Goal: Find specific page/section: Locate a particular part of the current website

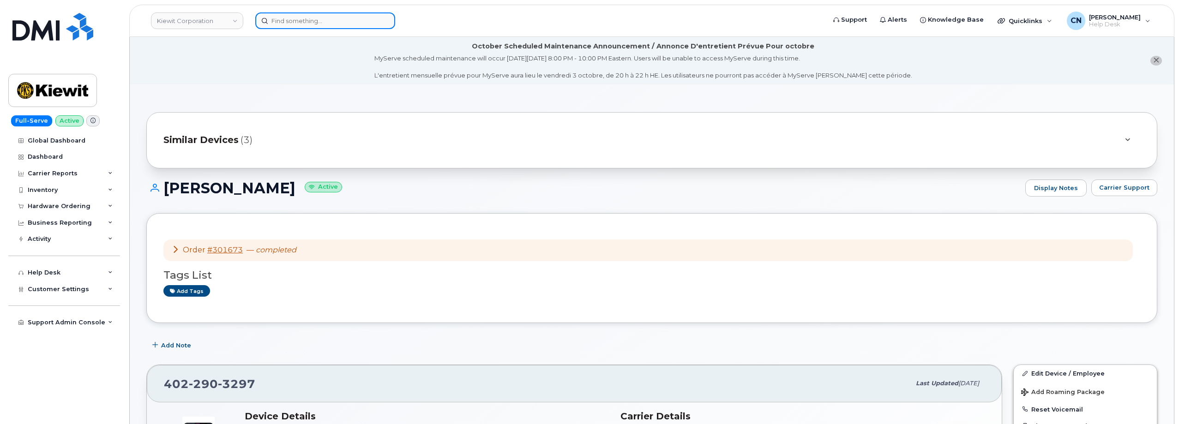
click at [295, 22] on input at bounding box center [325, 20] width 140 height 17
paste input "7807191626"
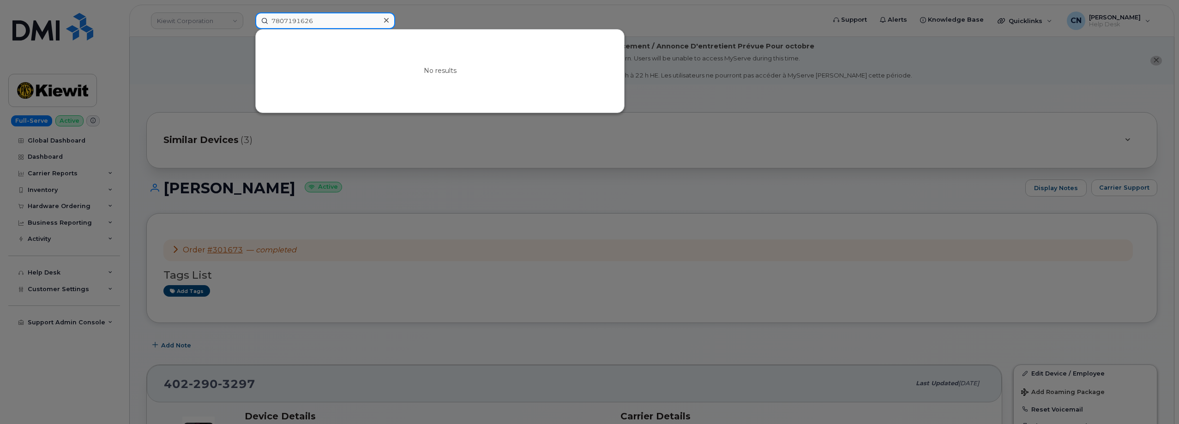
click at [302, 19] on input "7807191626" at bounding box center [325, 20] width 140 height 17
drag, startPoint x: 326, startPoint y: 19, endPoint x: 125, endPoint y: 25, distance: 201.4
click at [248, 25] on div "7807191626 No results" at bounding box center [537, 20] width 579 height 17
paste input "[PERSON_NAME]"
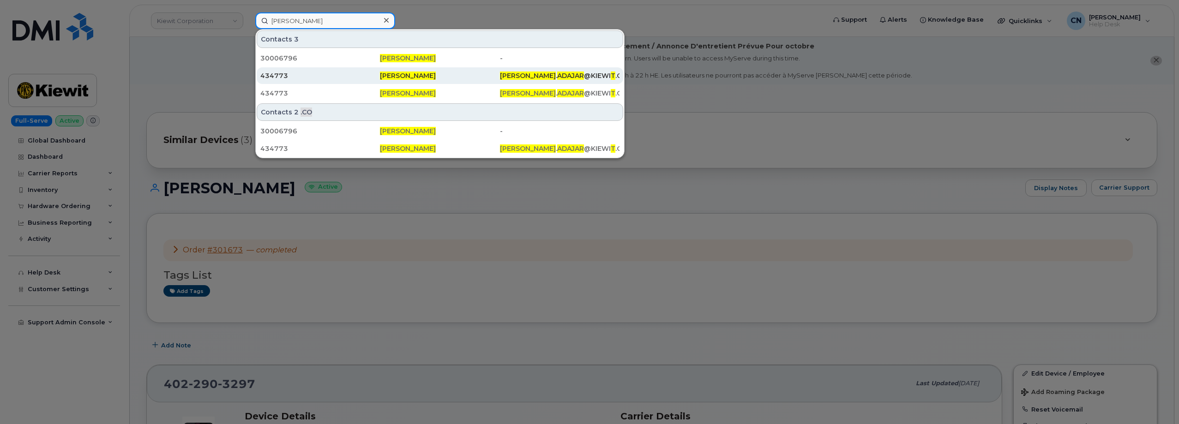
type input "[PERSON_NAME]"
click at [344, 73] on div "434773" at bounding box center [320, 75] width 120 height 9
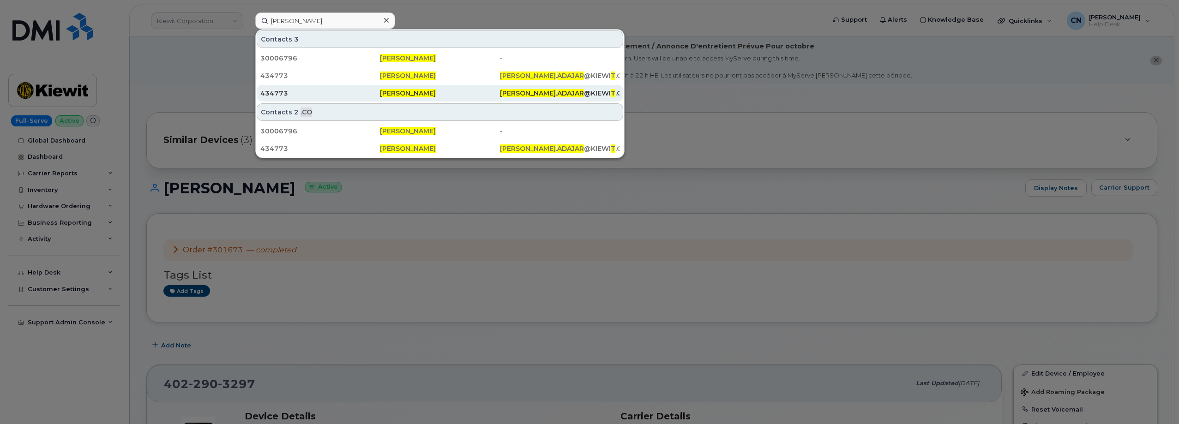
click at [309, 92] on div "434773" at bounding box center [320, 93] width 120 height 9
click at [557, 93] on span "ADAJAR" at bounding box center [570, 93] width 27 height 8
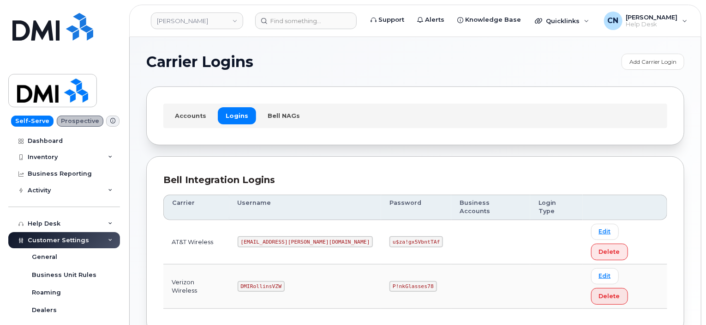
scroll to position [13, 0]
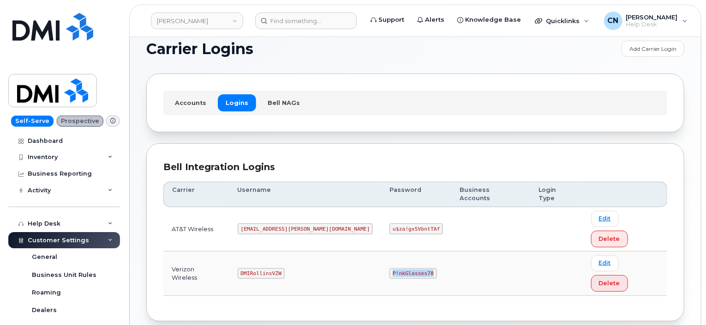
drag, startPoint x: 348, startPoint y: 232, endPoint x: 410, endPoint y: 235, distance: 61.9
click at [410, 251] on td "P!nkGlasses78" at bounding box center [416, 273] width 70 height 44
copy code "P!nkGlasses78"
